Goal: Ask a question

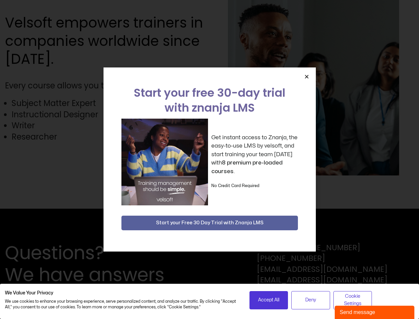
click at [209, 159] on div "Get instant access to Znanja, the easy-to-use LMS by velsoft, and start trainin…" at bounding box center [209, 161] width 177 height 87
click at [307, 76] on icon "Close" at bounding box center [306, 76] width 5 height 5
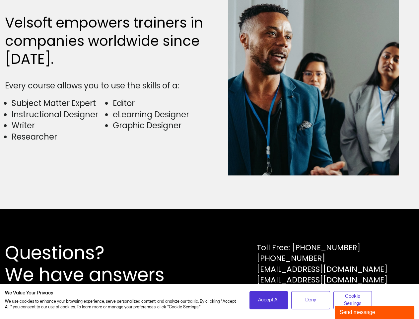
click at [210, 223] on div "Questions? We have answers Toll Free: [PHONE_NUMBER] [PHONE_NUMBER] [EMAIL_ADDR…" at bounding box center [209, 263] width 419 height 110
click at [269, 300] on span "Accept All" at bounding box center [268, 299] width 21 height 7
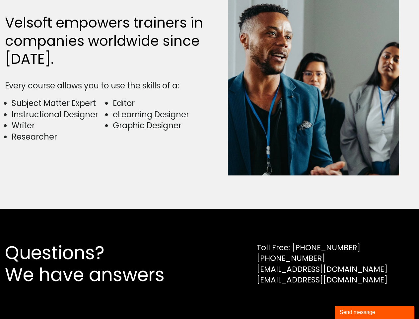
click at [311, 300] on div "Questions? We have answers Toll Free: [PHONE_NUMBER] [PHONE_NUMBER] [EMAIL_ADDR…" at bounding box center [209, 263] width 419 height 110
click at [353, 300] on div "Questions? We have answers Toll Free: [PHONE_NUMBER] [PHONE_NUMBER] [EMAIL_ADDR…" at bounding box center [209, 263] width 419 height 110
click at [375, 312] on div "Send message" at bounding box center [375, 312] width 70 height 8
